Goal: Transaction & Acquisition: Purchase product/service

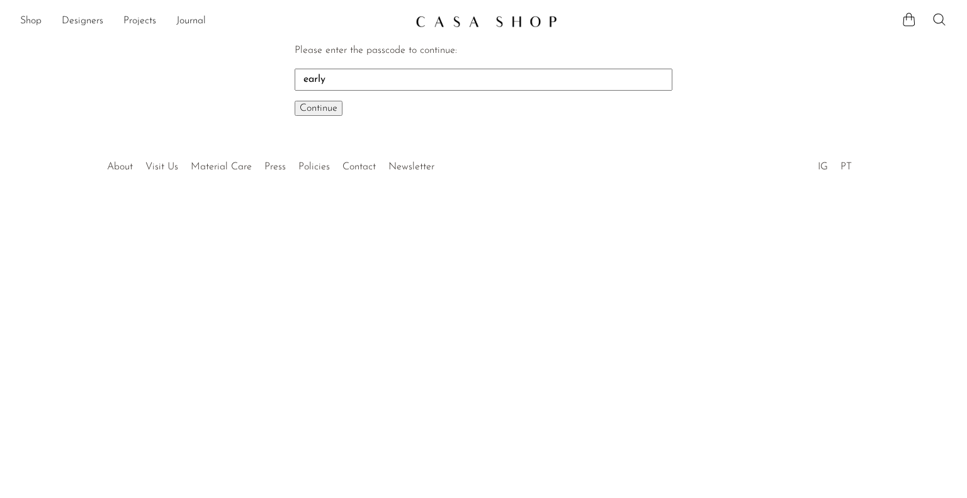
type input "early"
click at [295, 101] on button "Continue One moment..." at bounding box center [319, 108] width 48 height 15
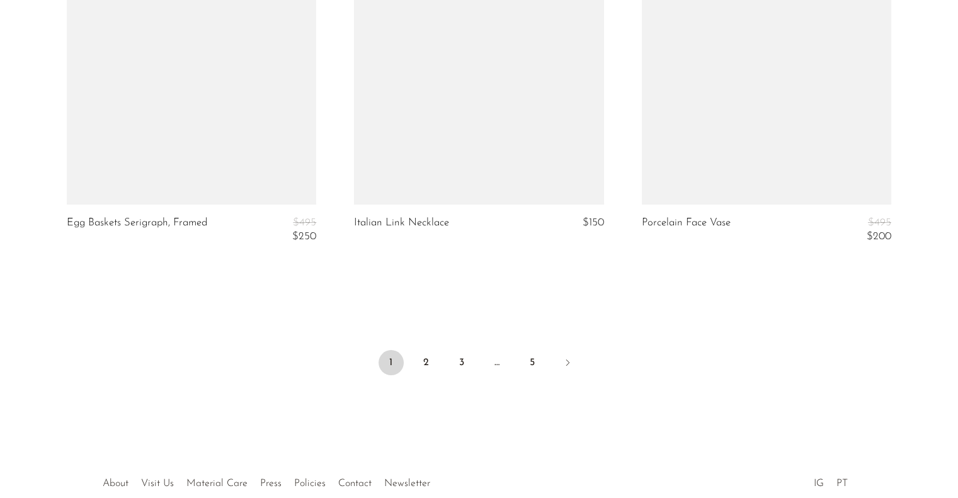
scroll to position [4843, 0]
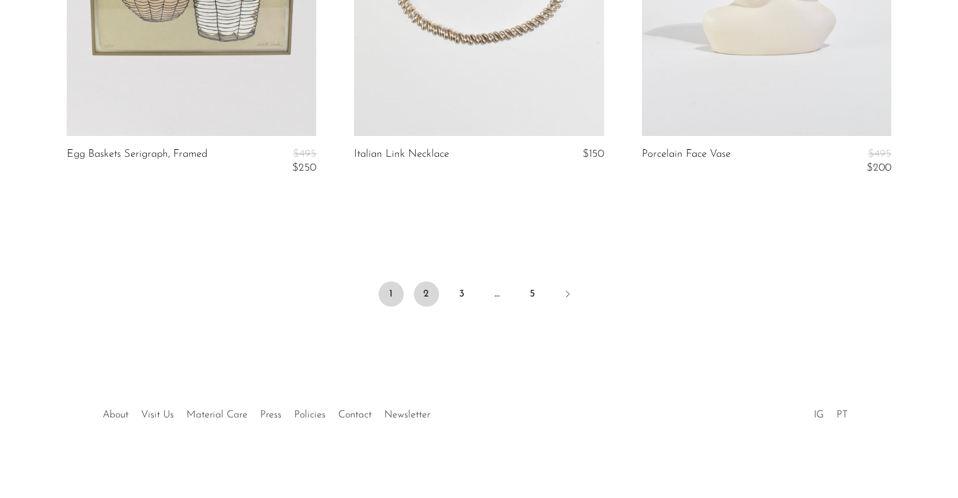
click at [423, 286] on link "2" at bounding box center [426, 293] width 25 height 25
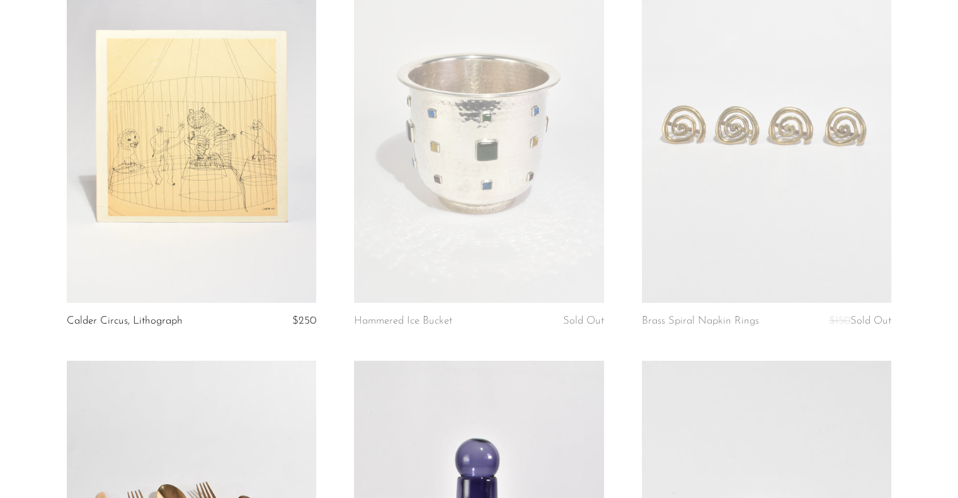
scroll to position [161, 0]
click at [228, 221] on link at bounding box center [191, 129] width 249 height 349
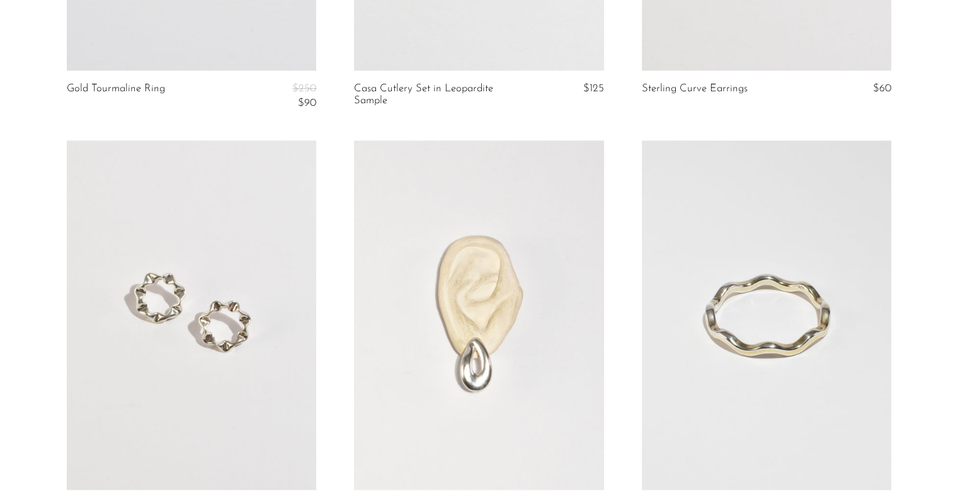
scroll to position [1727, 0]
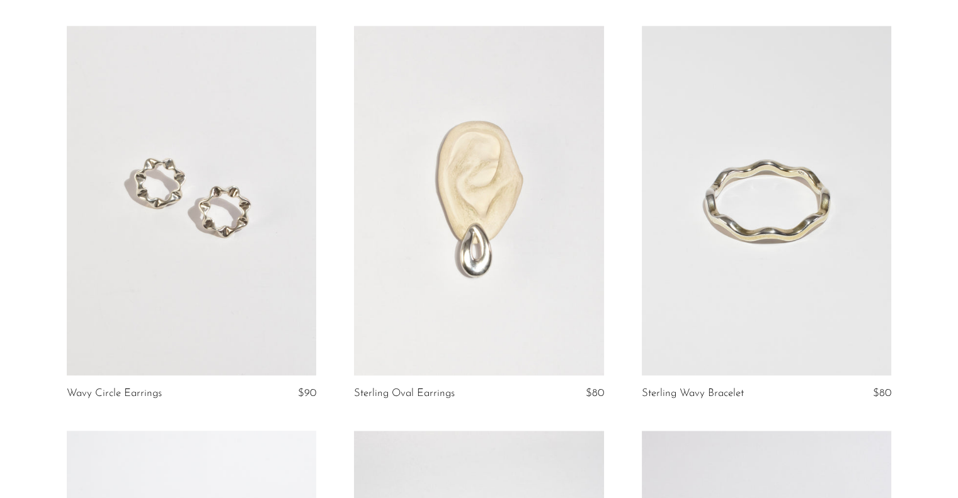
click at [744, 274] on link at bounding box center [766, 200] width 249 height 349
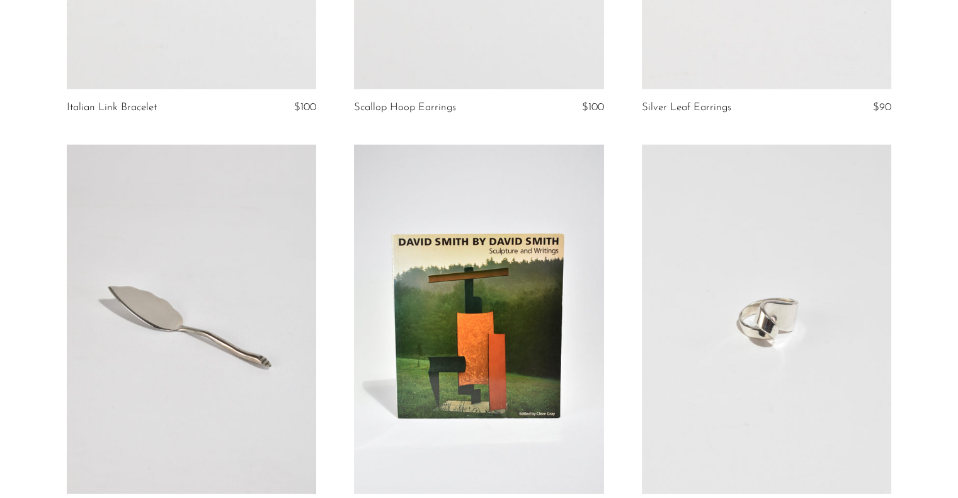
scroll to position [2597, 0]
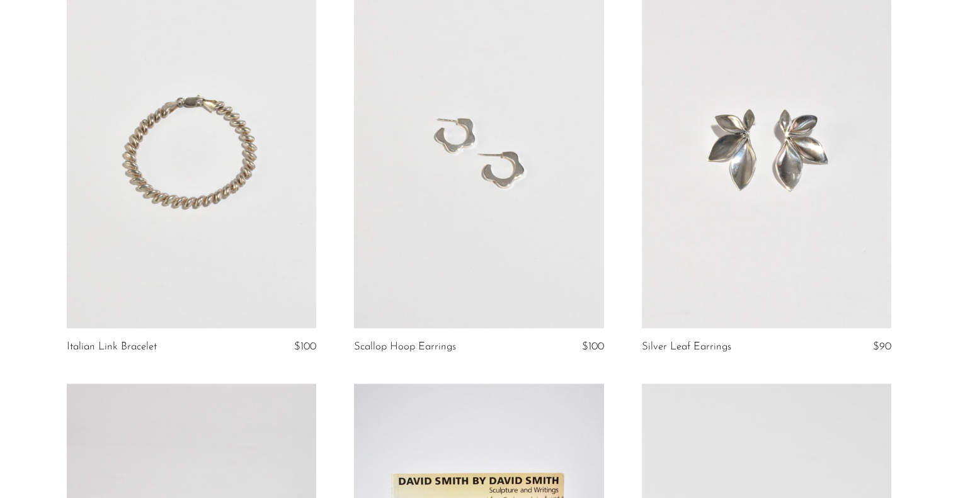
click at [178, 221] on link at bounding box center [191, 153] width 249 height 349
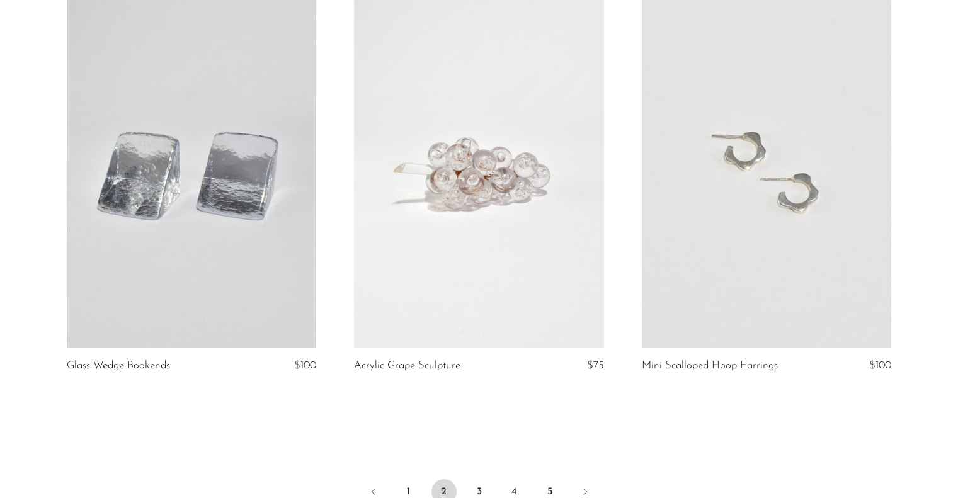
scroll to position [4815, 0]
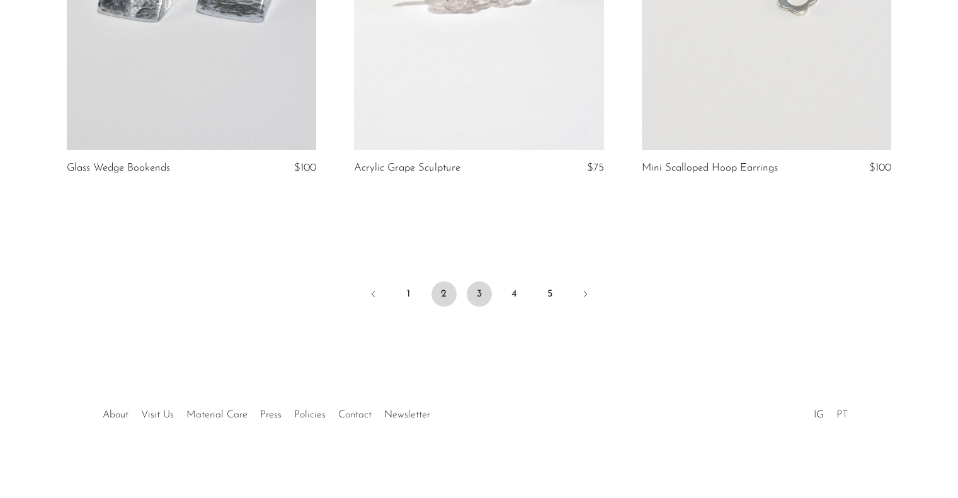
click at [486, 293] on link "3" at bounding box center [479, 293] width 25 height 25
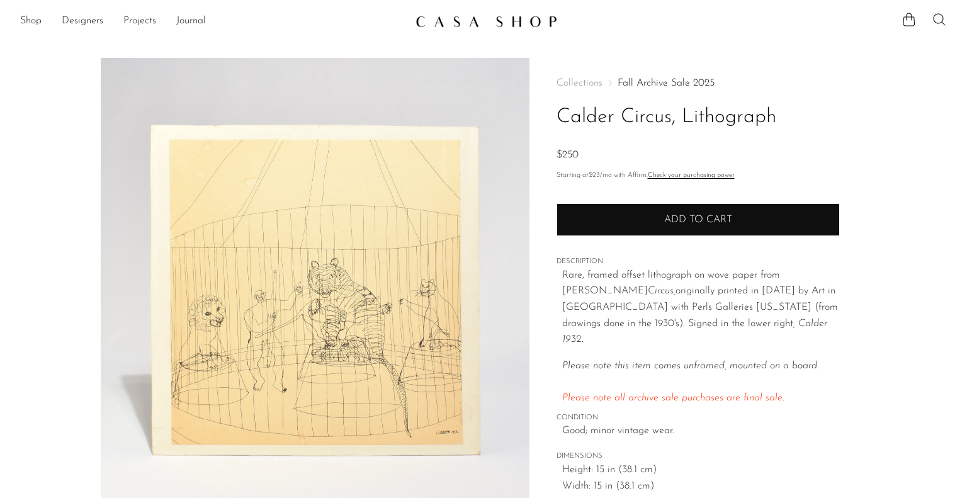
click at [668, 216] on span "Add to cart" at bounding box center [698, 220] width 68 height 10
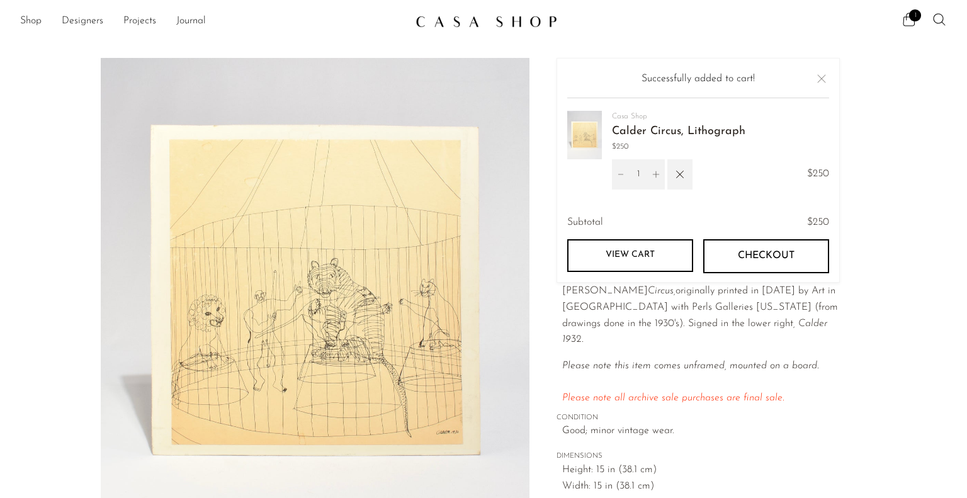
click at [894, 337] on section "Calder Circus, Lithograph $250" at bounding box center [483, 354] width 967 height 593
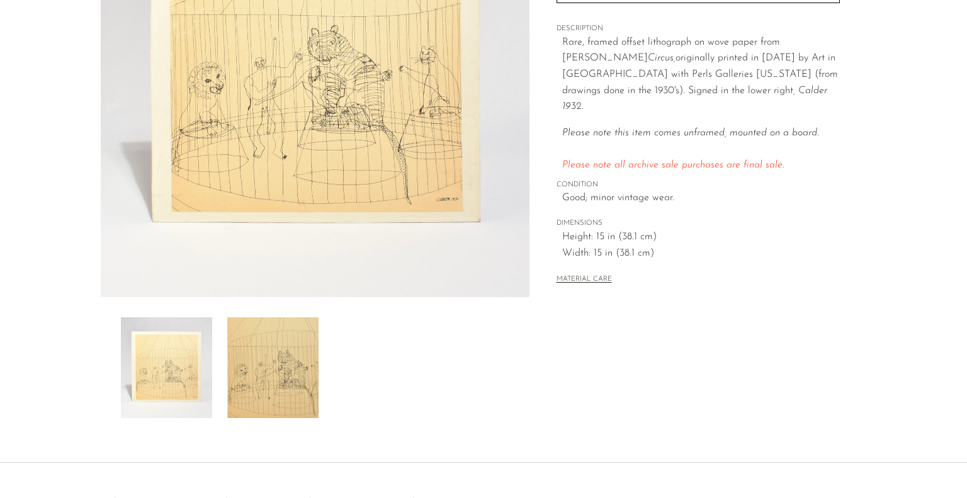
scroll to position [232, 0]
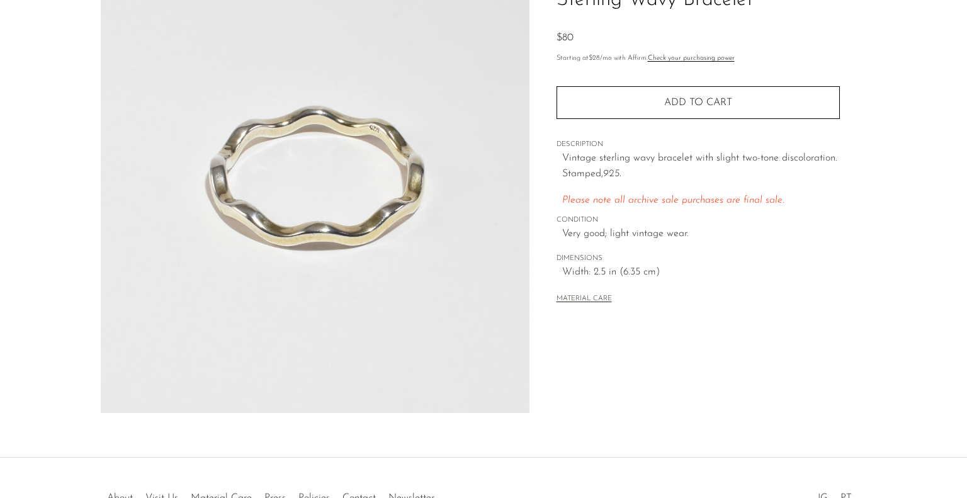
scroll to position [113, 0]
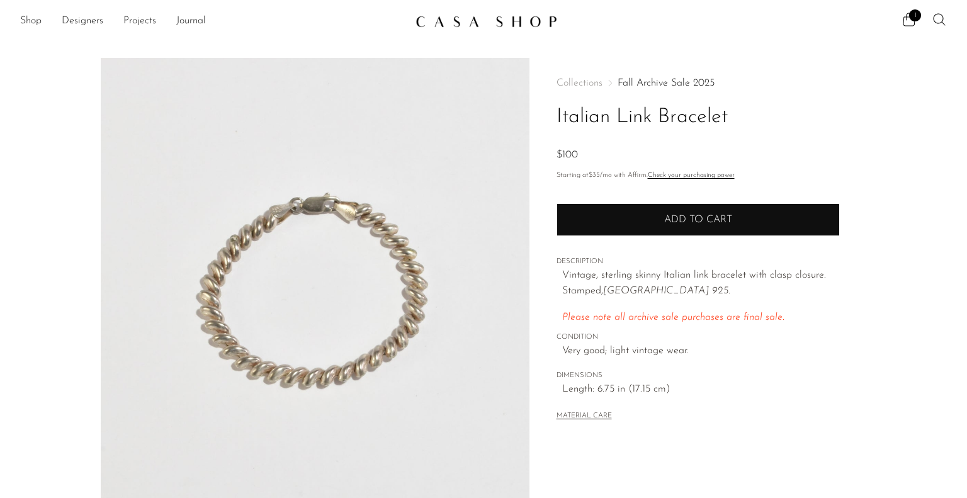
click at [642, 224] on button "Add to cart" at bounding box center [698, 219] width 283 height 33
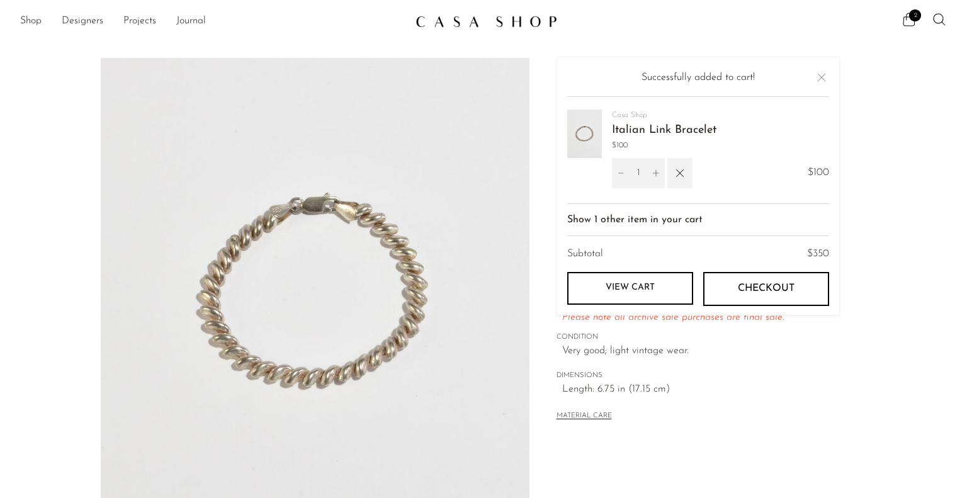
click at [58, 167] on section "Italian Link Bracelet $100" at bounding box center [483, 354] width 967 height 593
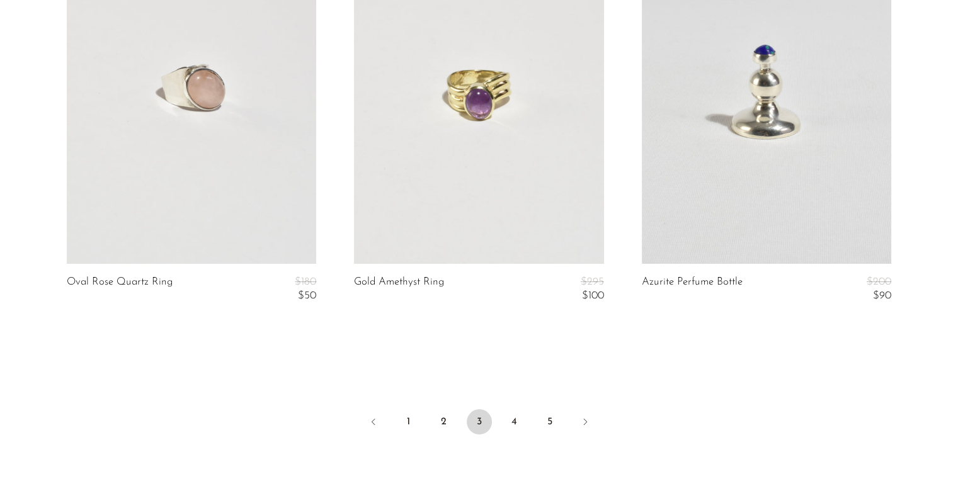
scroll to position [4782, 0]
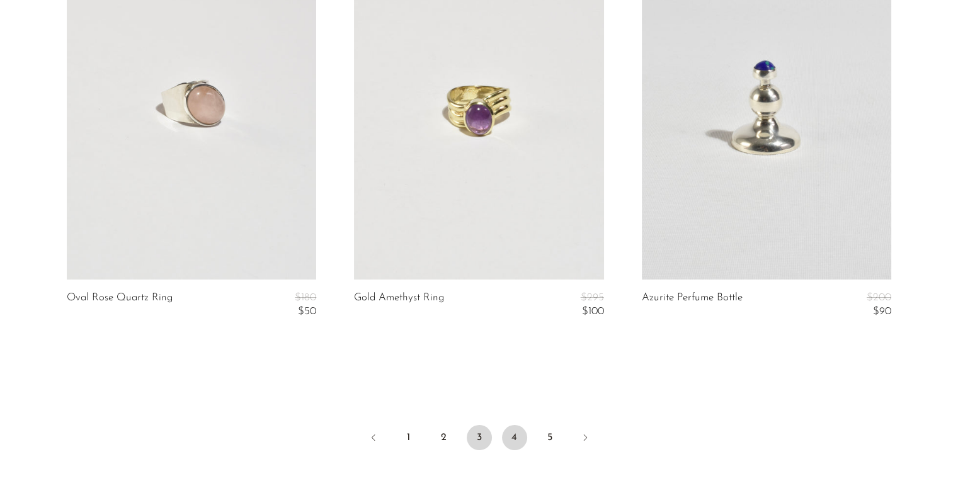
click at [510, 435] on link "4" at bounding box center [514, 437] width 25 height 25
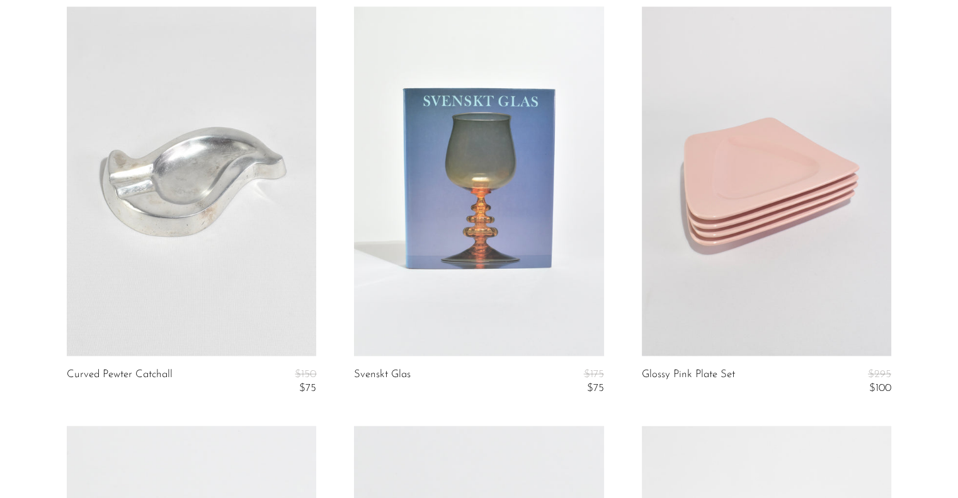
scroll to position [2623, 0]
click at [200, 178] on link at bounding box center [191, 182] width 249 height 349
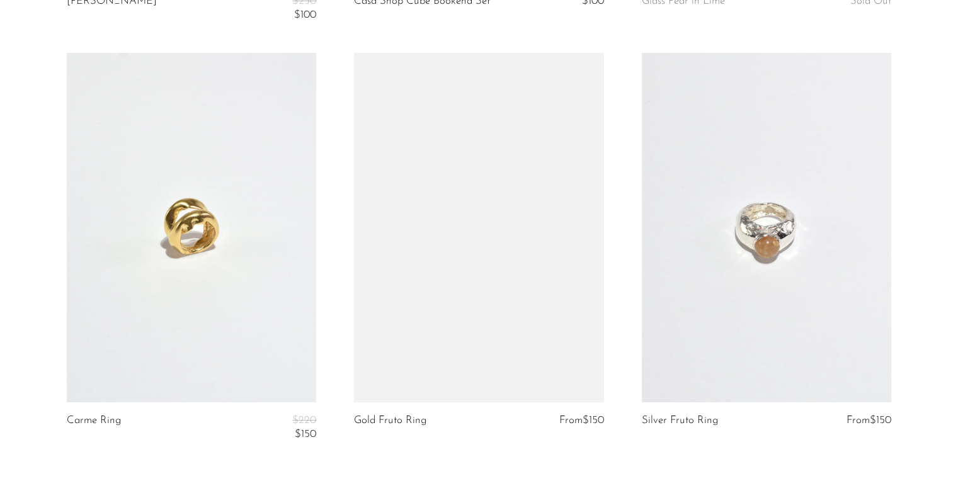
scroll to position [4928, 0]
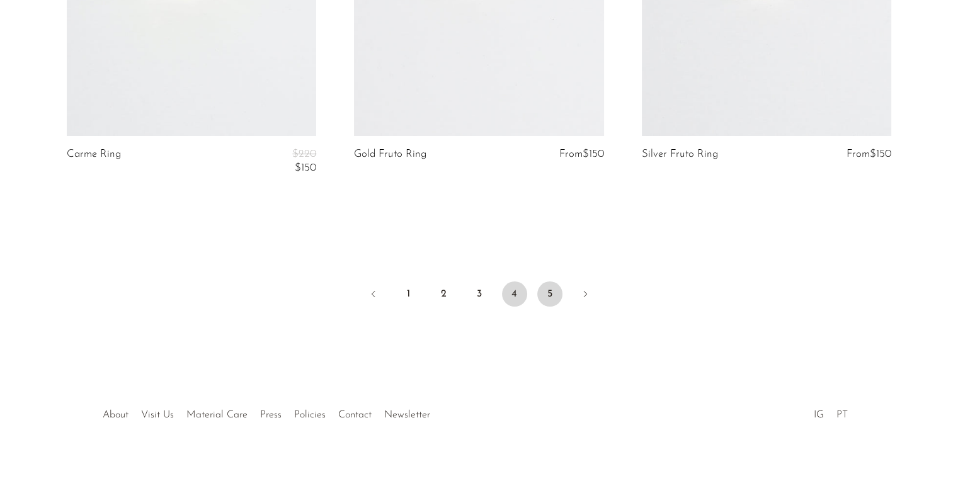
click at [546, 297] on link "5" at bounding box center [549, 293] width 25 height 25
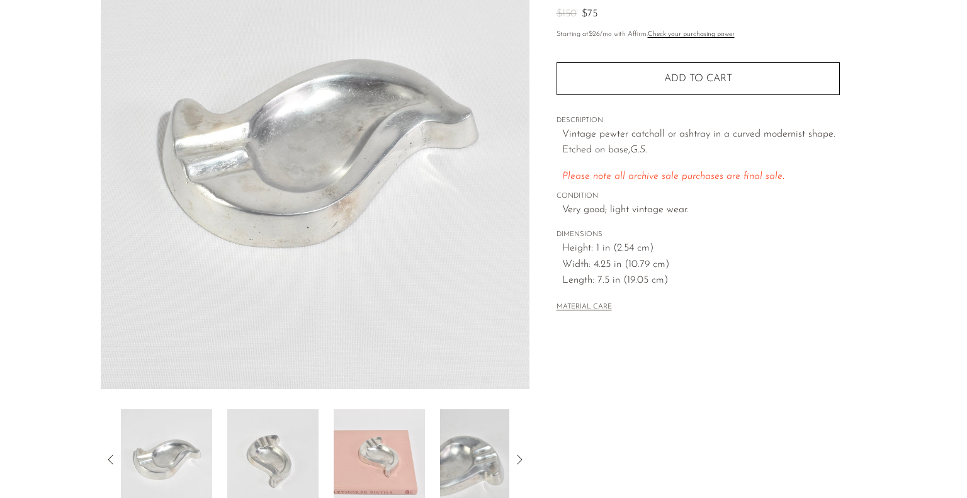
scroll to position [141, 0]
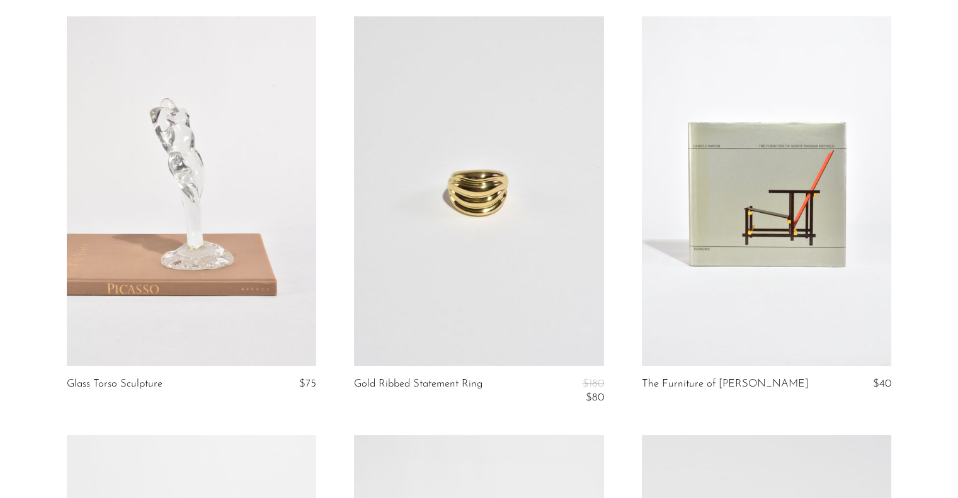
scroll to position [98, 0]
click at [514, 278] on link at bounding box center [478, 192] width 249 height 349
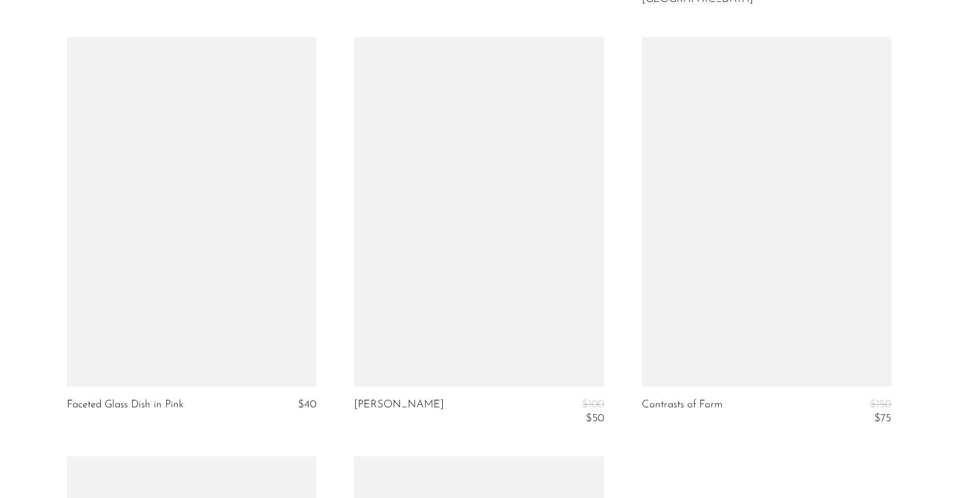
scroll to position [3845, 0]
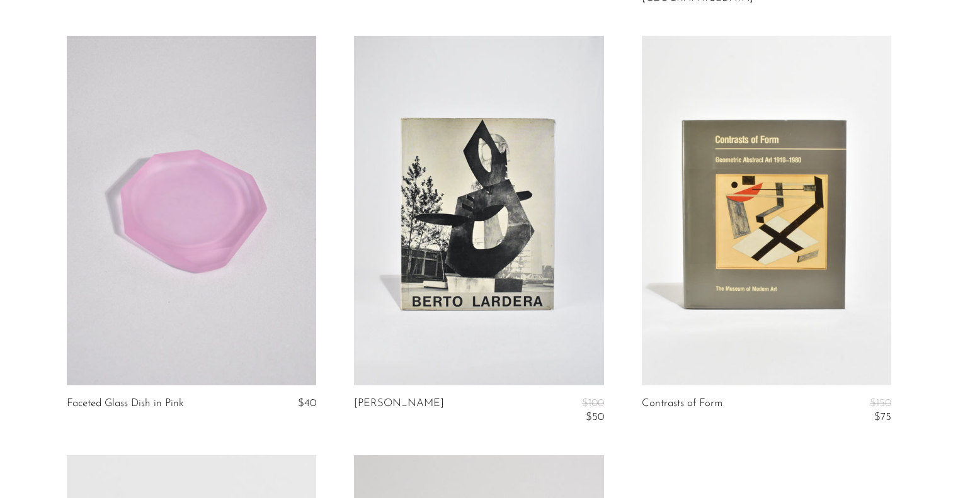
click at [199, 177] on link at bounding box center [191, 210] width 249 height 349
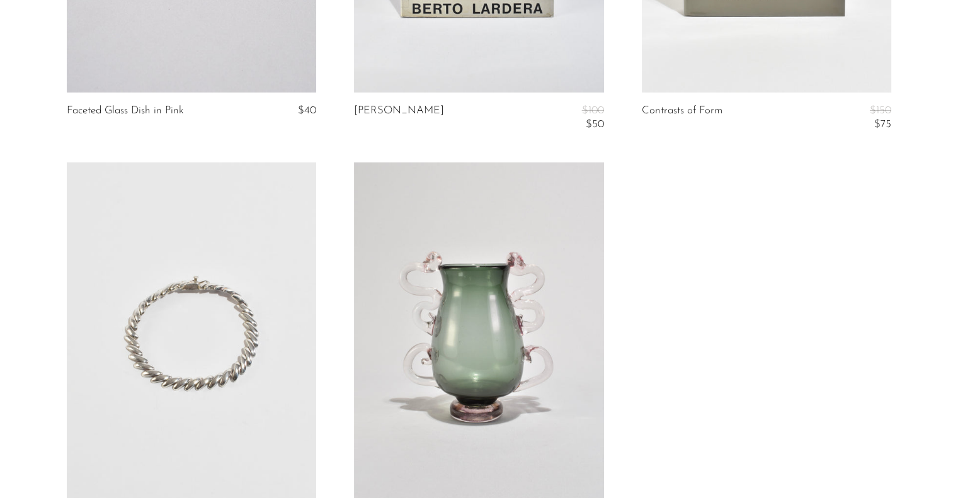
scroll to position [4324, 0]
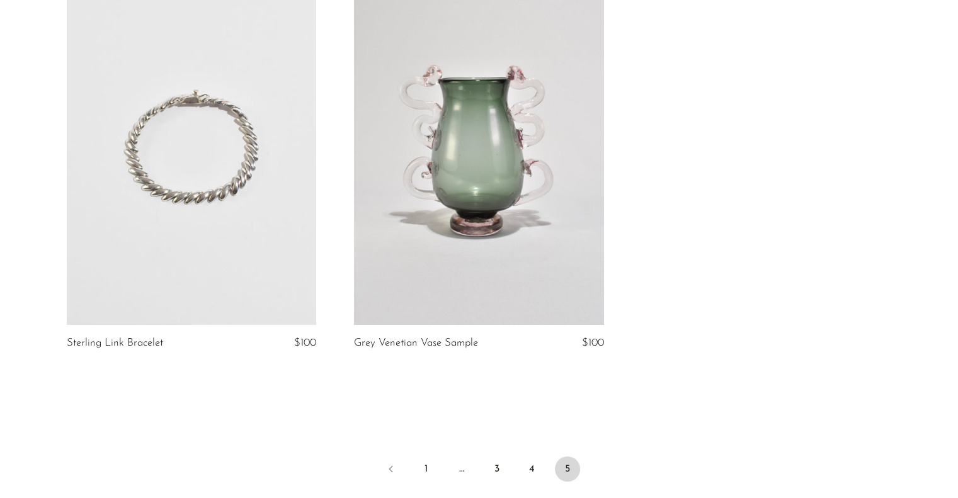
click at [204, 192] on link at bounding box center [191, 150] width 249 height 349
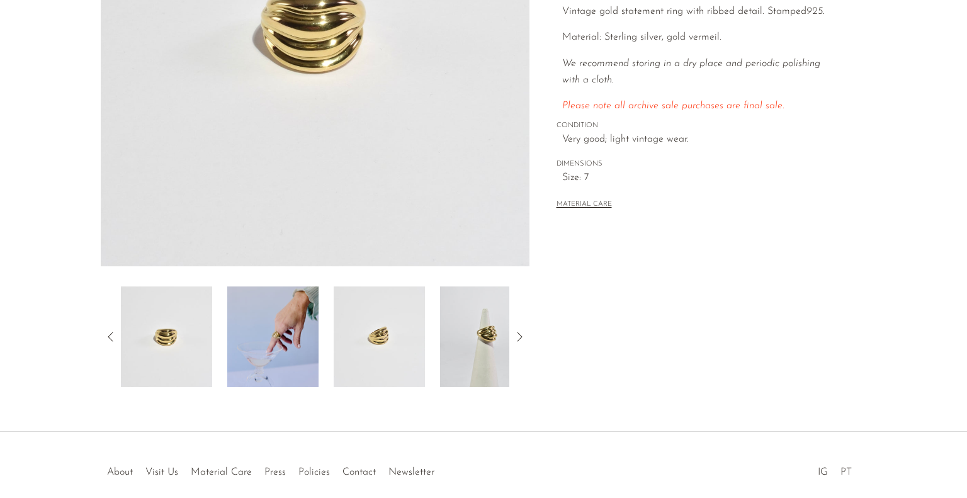
scroll to position [264, 0]
click at [302, 326] on img at bounding box center [272, 336] width 91 height 101
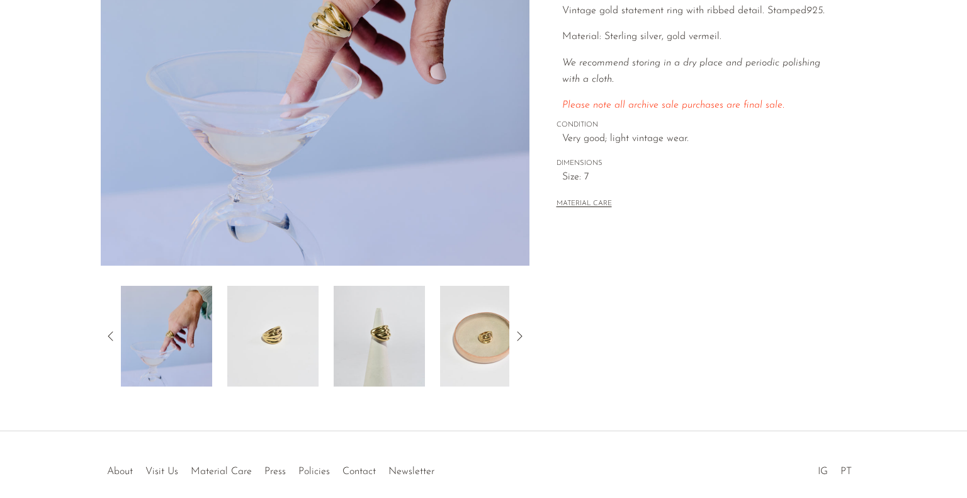
scroll to position [156, 0]
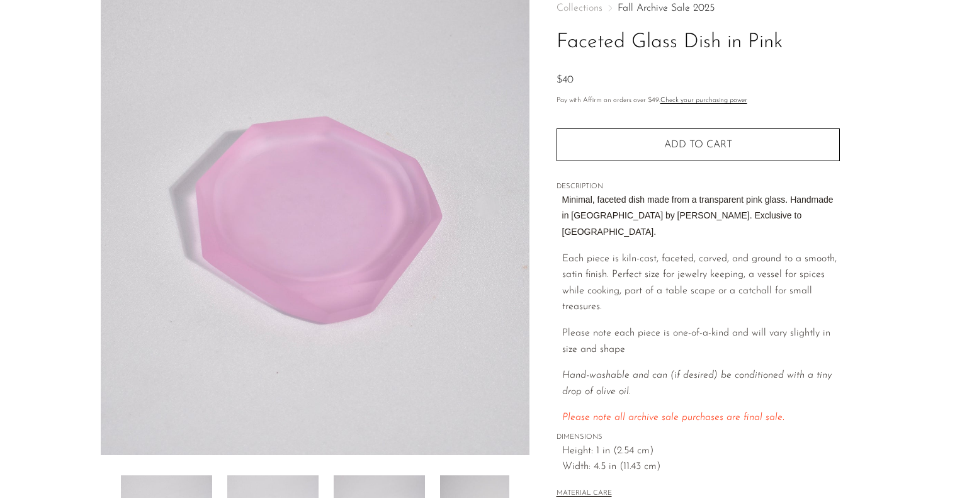
scroll to position [29, 0]
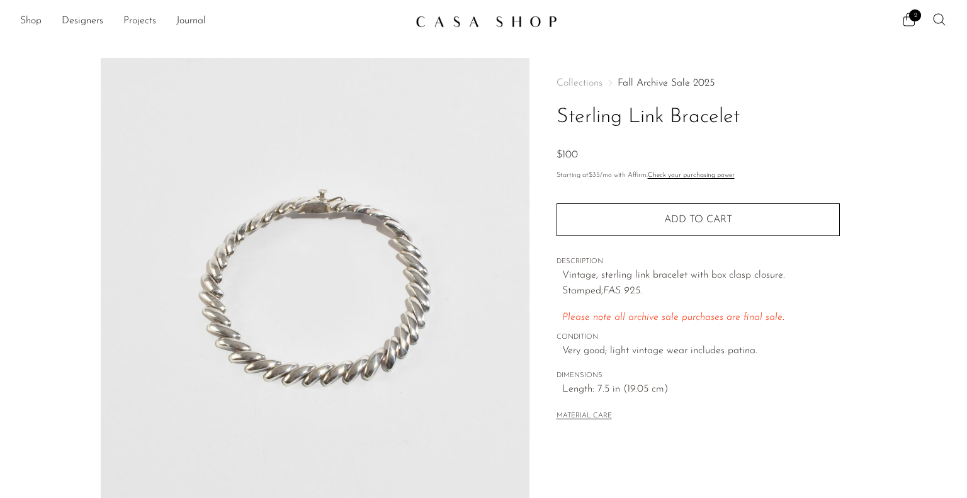
click at [491, 30] on link at bounding box center [484, 21] width 136 height 23
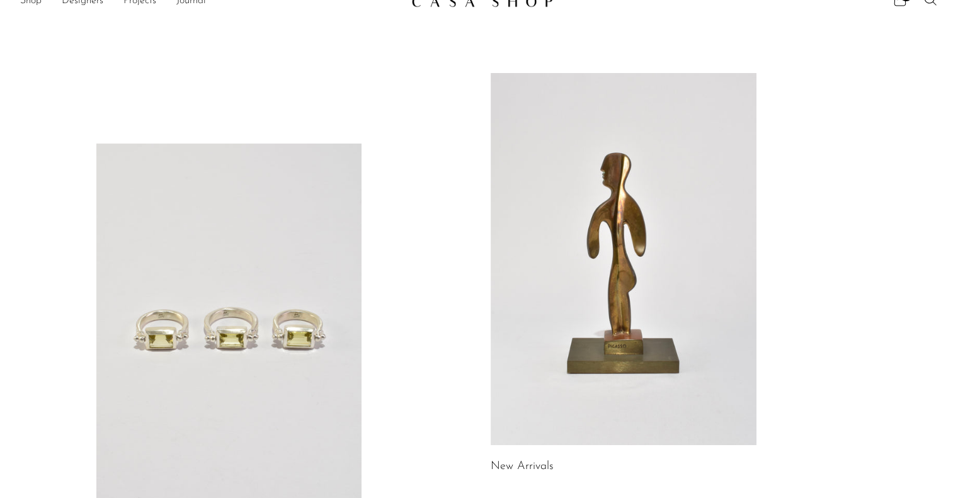
scroll to position [19, 0]
click at [206, 277] on link at bounding box center [229, 331] width 266 height 372
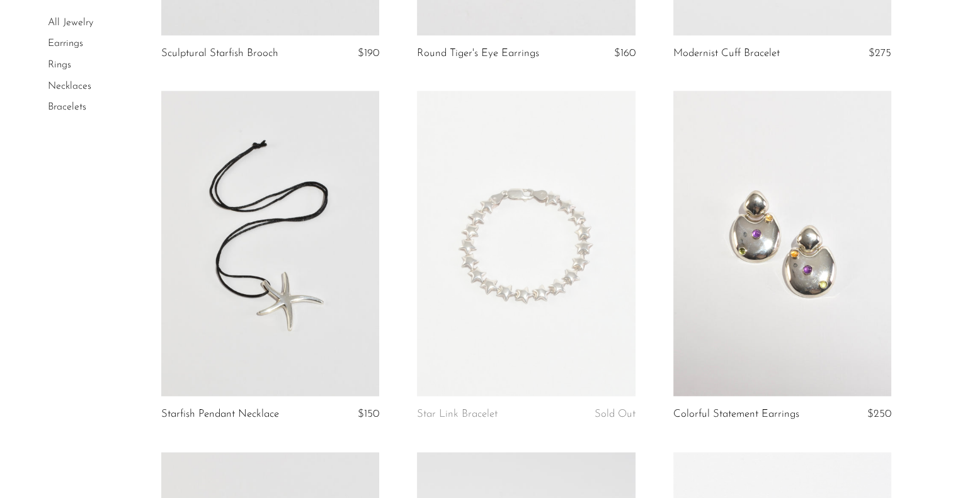
scroll to position [2246, 0]
